Goal: Task Accomplishment & Management: Use online tool/utility

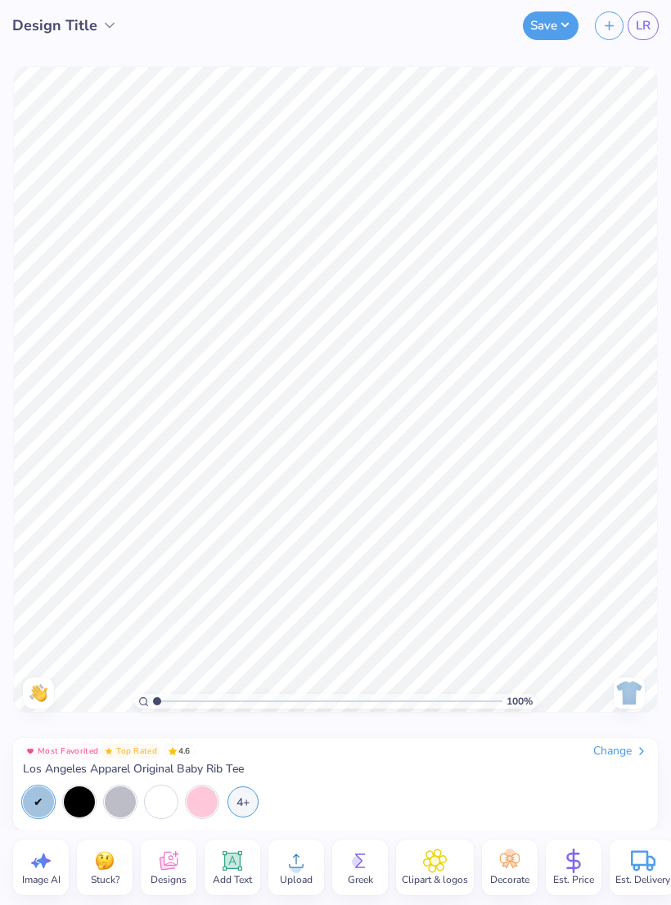
click at [640, 29] on span "LR" at bounding box center [643, 25] width 15 height 19
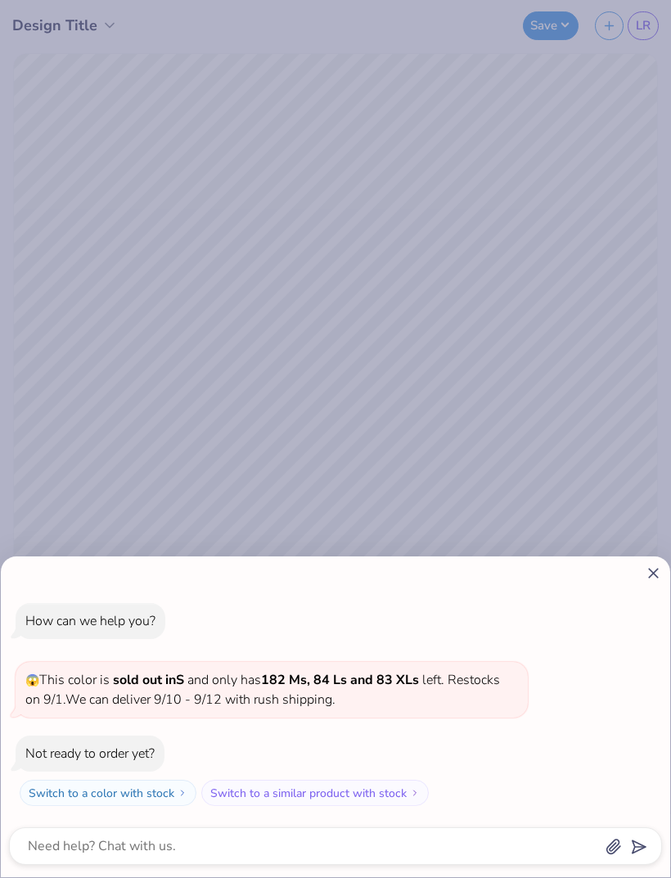
click at [652, 573] on line at bounding box center [653, 573] width 9 height 9
type textarea "x"
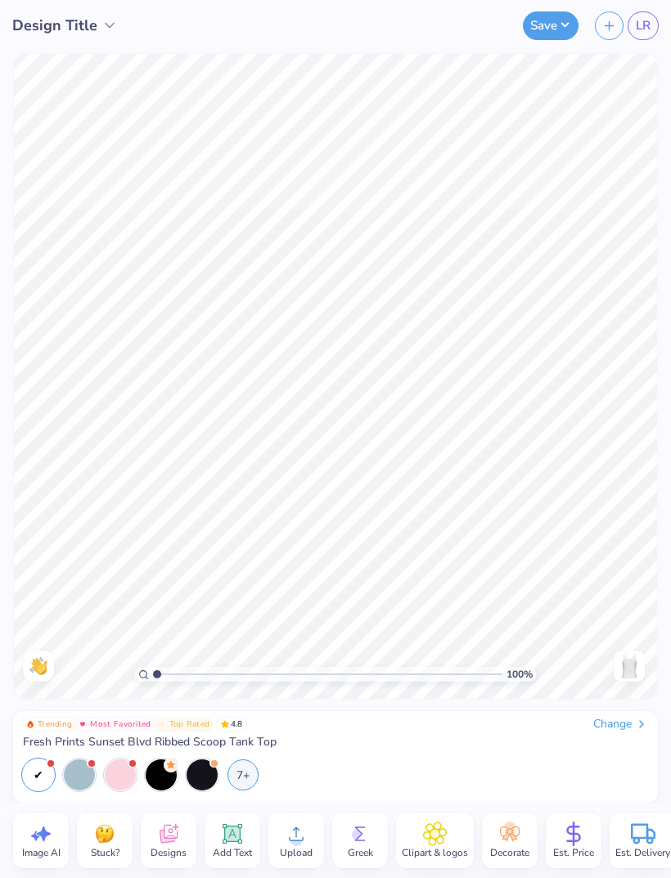
click at [307, 847] on span "Upload" at bounding box center [296, 852] width 33 height 13
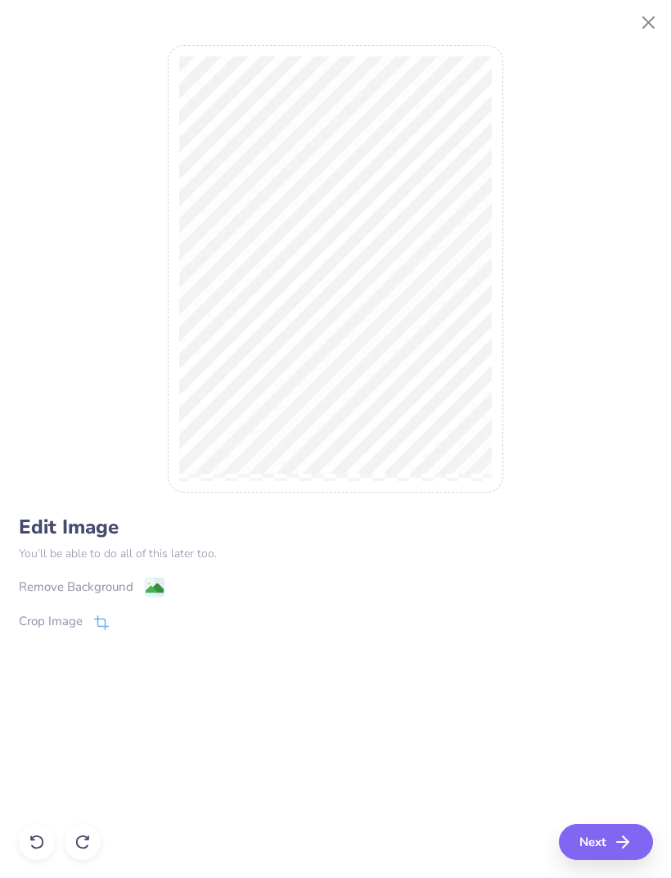
click at [154, 582] on image at bounding box center [154, 588] width 18 height 18
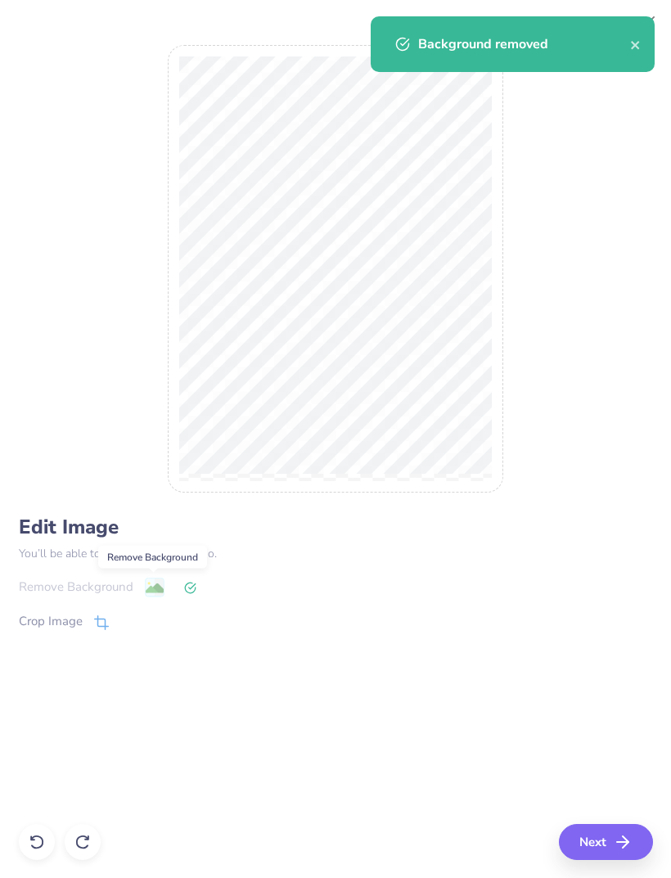
click at [614, 843] on button "Next" at bounding box center [606, 842] width 94 height 36
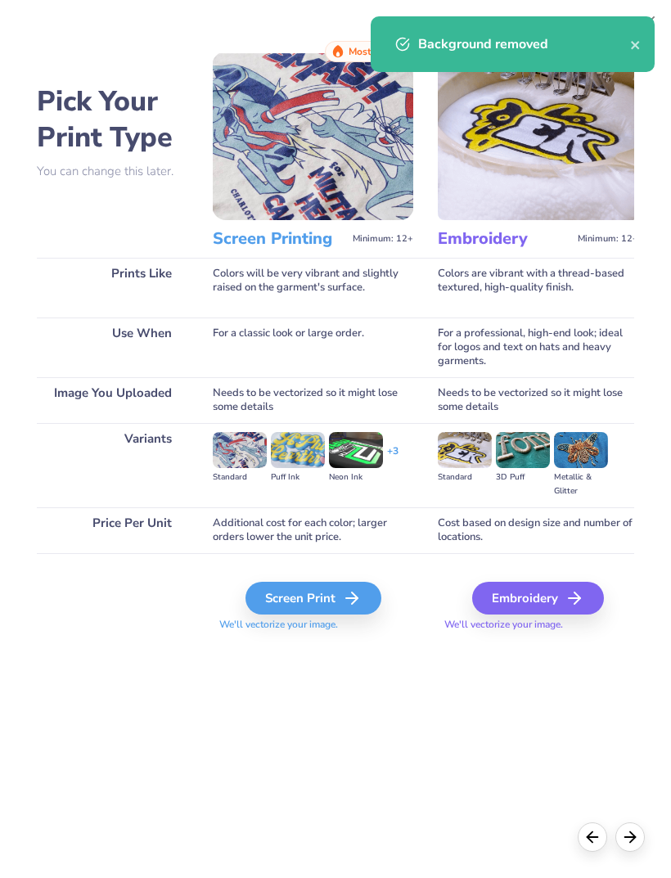
click at [356, 603] on polyline at bounding box center [355, 597] width 6 height 11
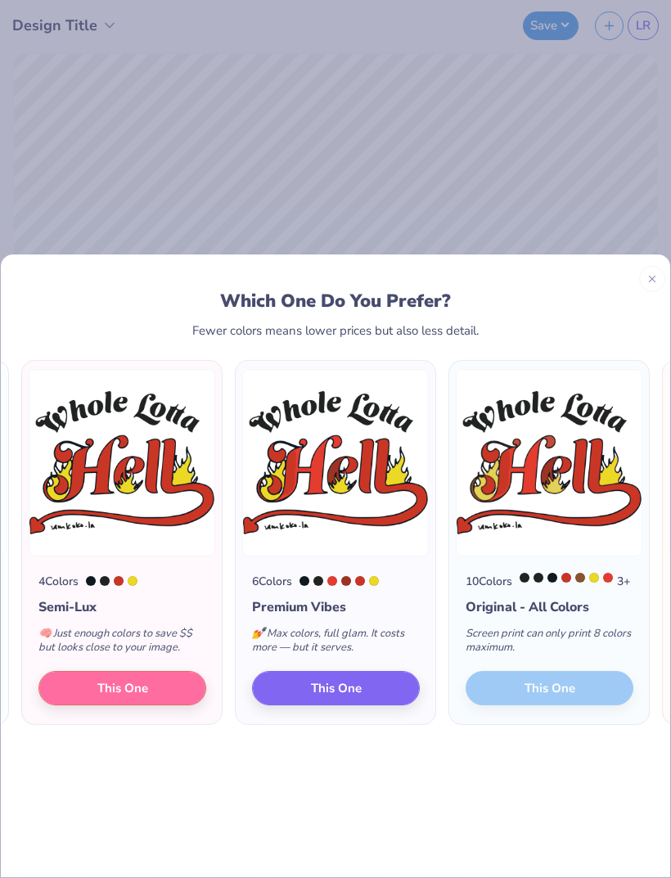
click at [562, 668] on div "10 Colors 3 + Original - All Colors Screen print can only print 8 colors maximu…" at bounding box center [549, 639] width 200 height 169
click at [591, 515] on img at bounding box center [549, 461] width 187 height 187
click at [358, 678] on span "This One" at bounding box center [336, 687] width 51 height 19
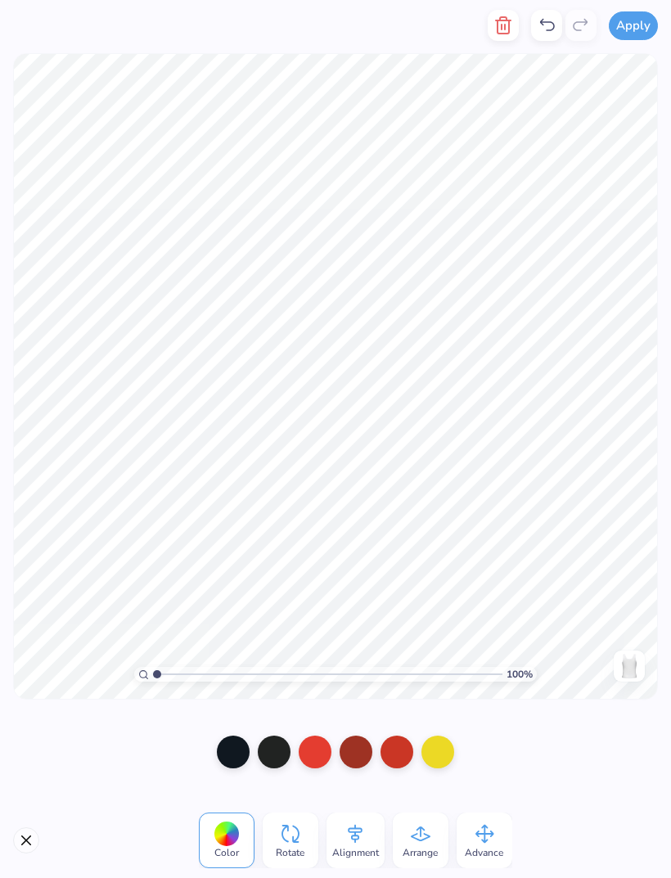
click at [228, 750] on div at bounding box center [233, 751] width 33 height 33
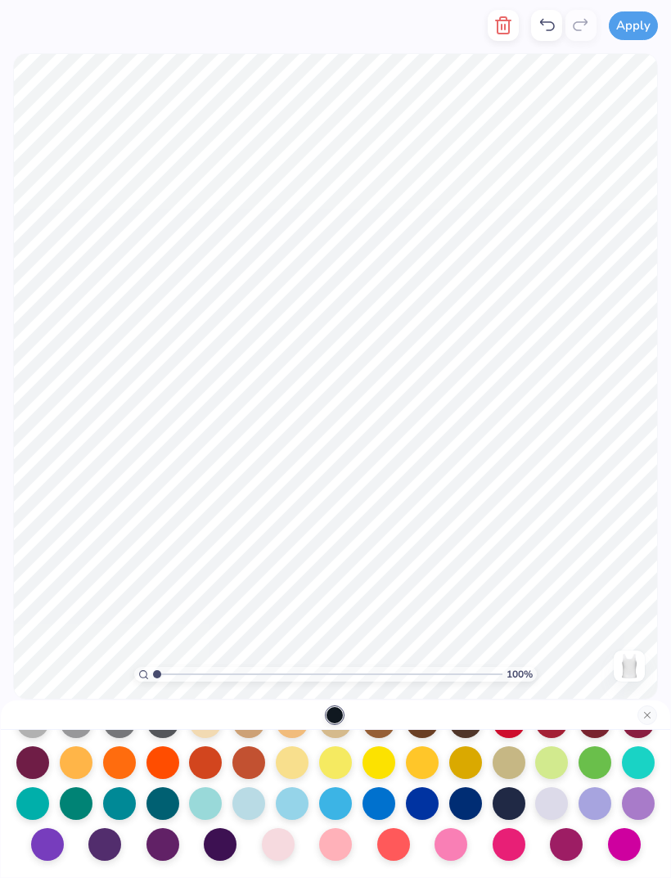
scroll to position [213, 0]
click at [217, 816] on div at bounding box center [205, 803] width 33 height 33
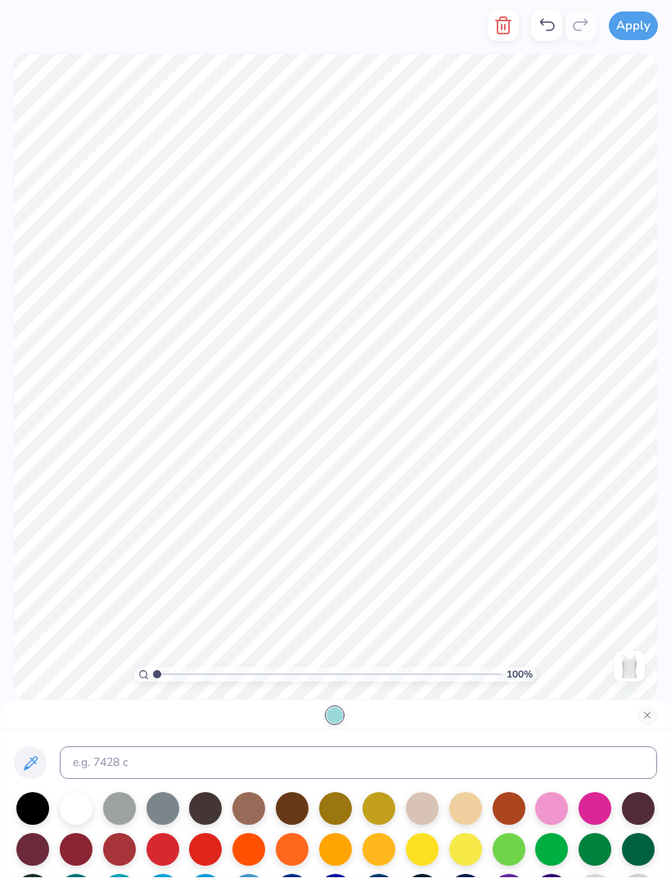
scroll to position [0, 0]
click at [558, 34] on div at bounding box center [546, 25] width 31 height 31
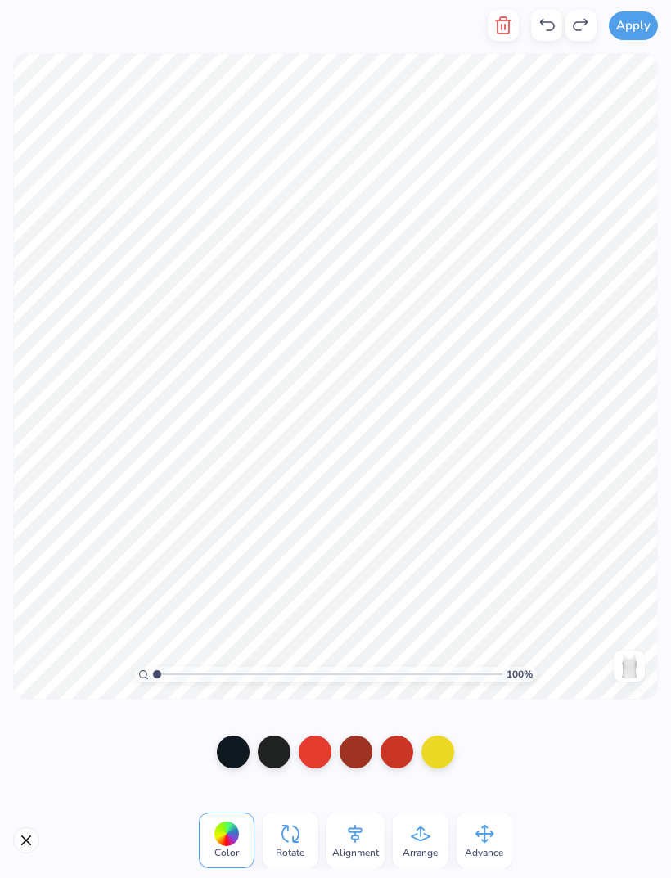
click at [269, 761] on div at bounding box center [274, 751] width 33 height 33
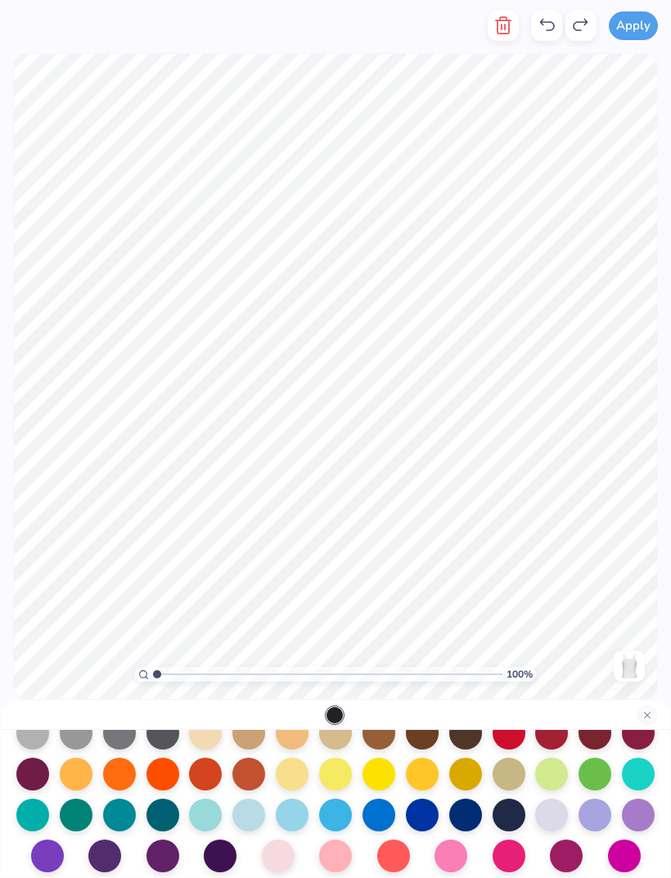
scroll to position [199, 0]
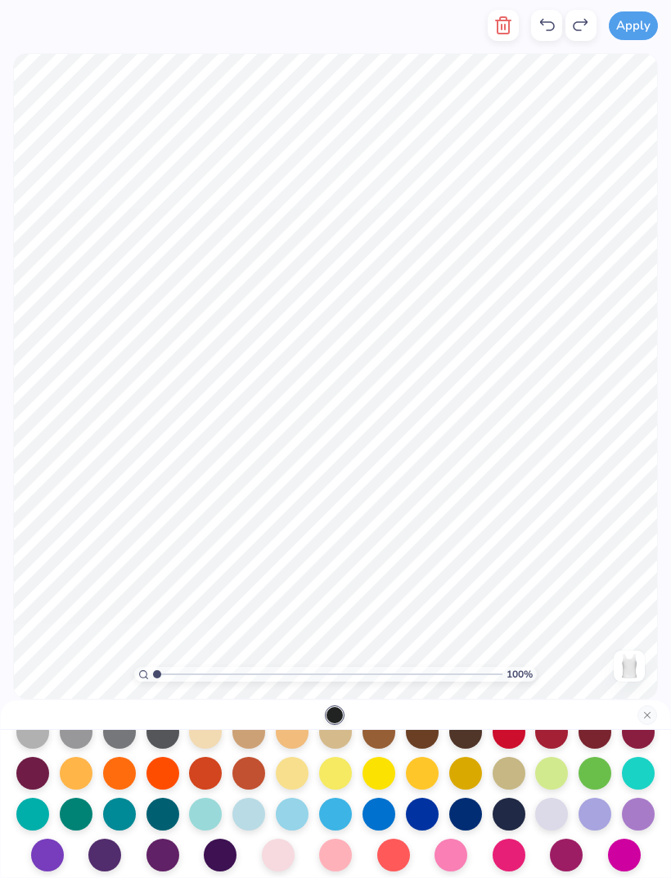
click at [255, 816] on div at bounding box center [248, 814] width 33 height 33
click at [373, 823] on div at bounding box center [378, 814] width 33 height 33
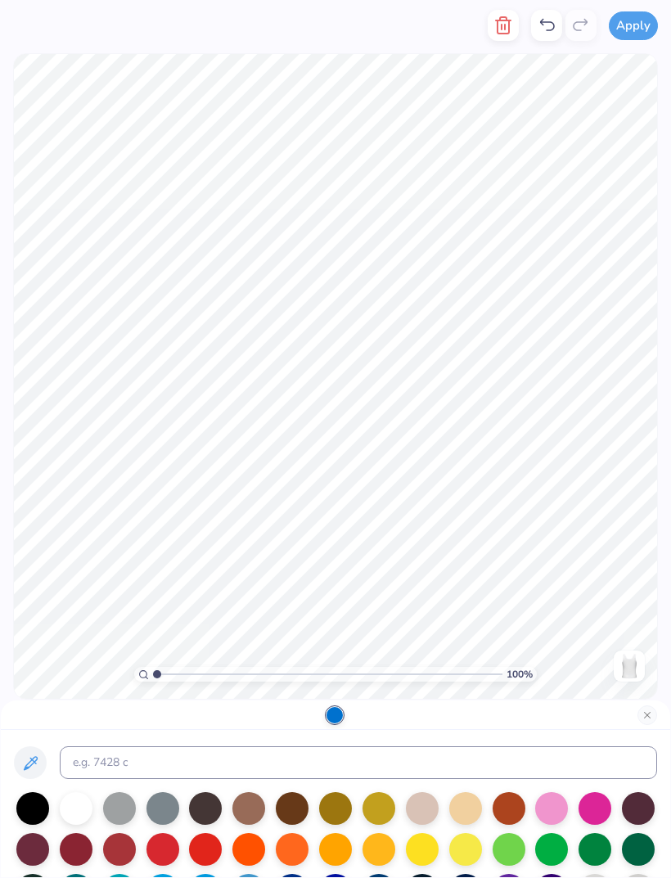
scroll to position [0, 0]
click at [652, 717] on button "Close" at bounding box center [647, 715] width 20 height 20
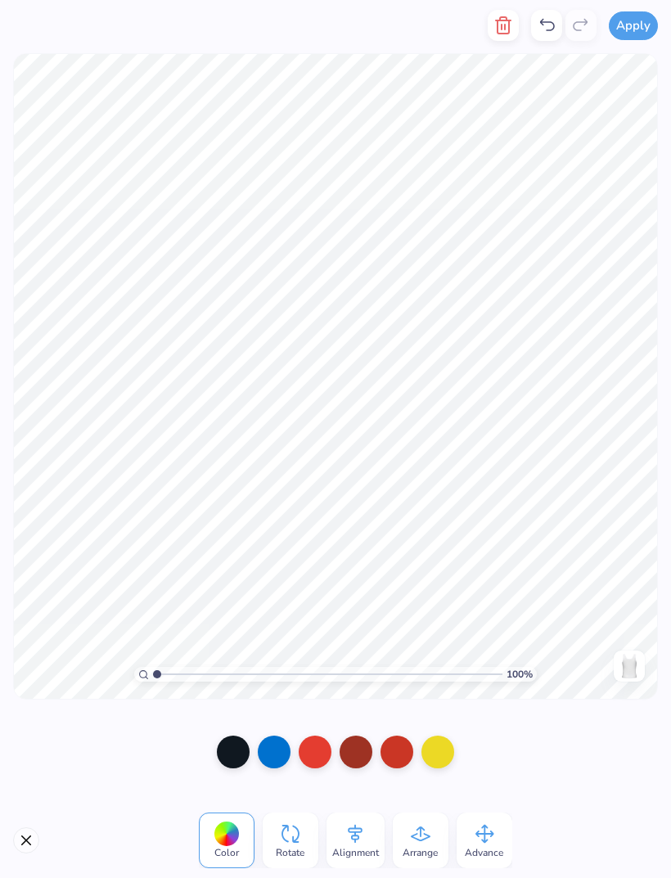
click at [31, 847] on button "Close" at bounding box center [26, 840] width 26 height 26
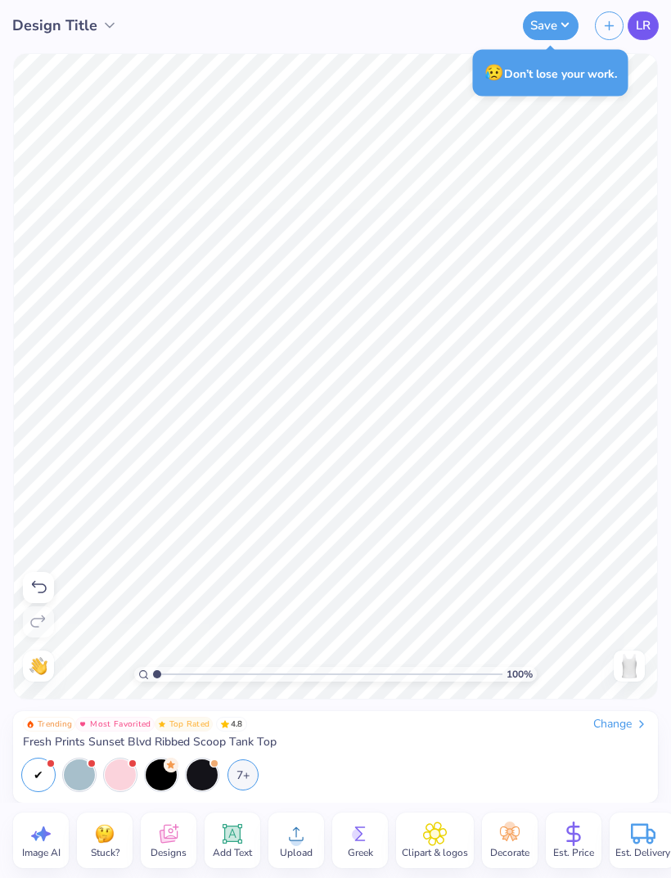
click at [644, 25] on span "LR" at bounding box center [643, 25] width 15 height 19
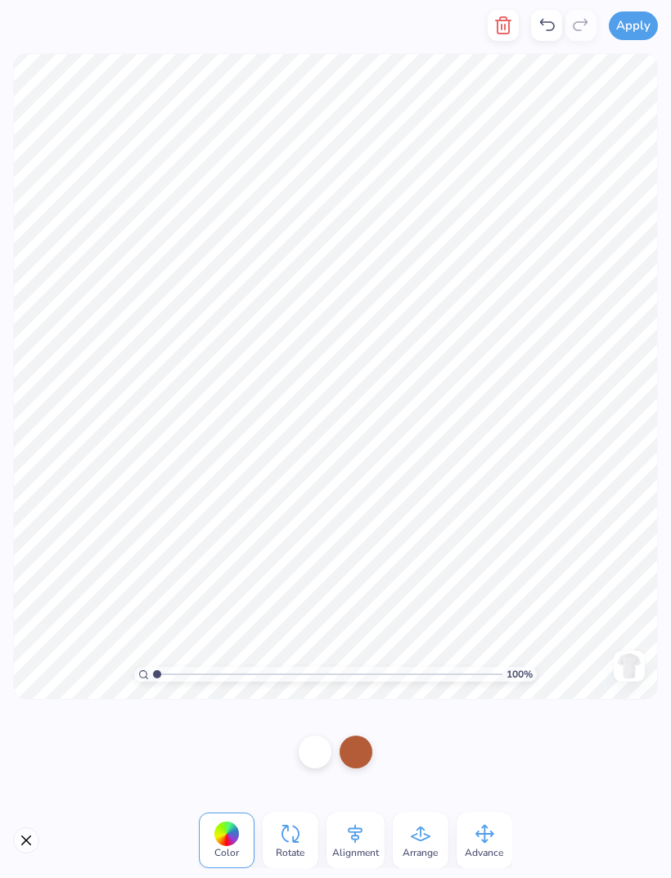
click at [34, 847] on button "Close" at bounding box center [26, 840] width 26 height 26
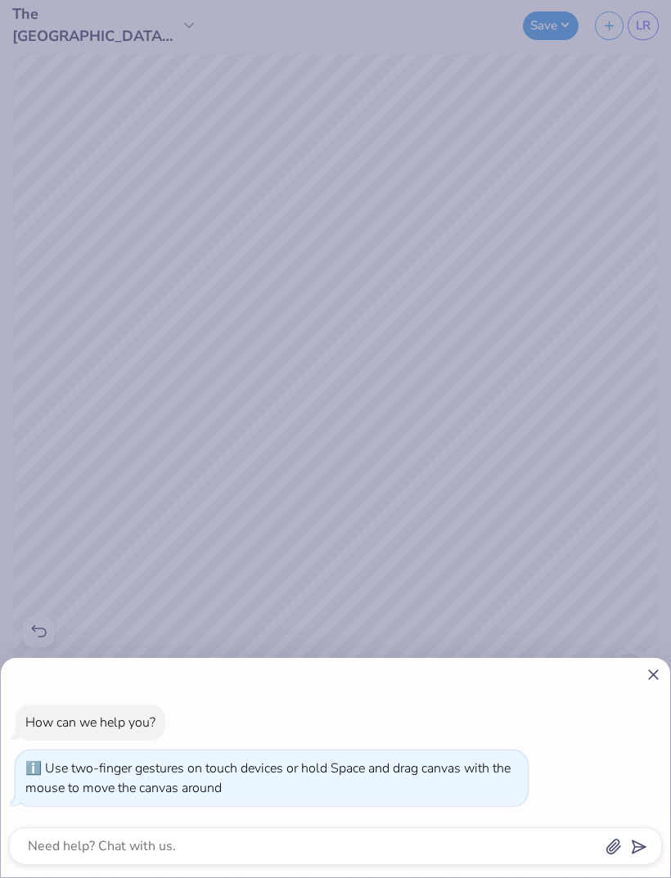
type input "2.48"
click at [646, 680] on icon at bounding box center [653, 674] width 17 height 17
type textarea "x"
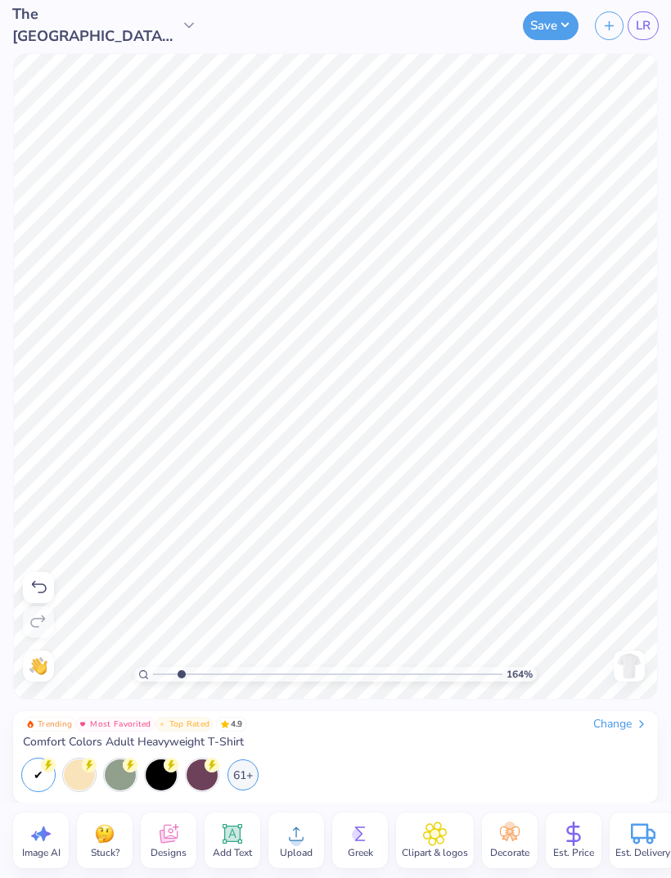
type input "1.64319618463447"
